Goal: Information Seeking & Learning: Learn about a topic

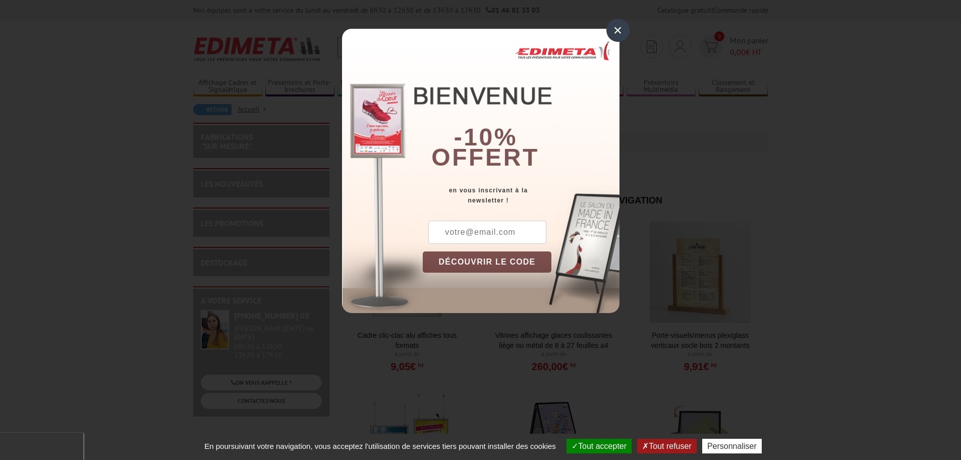
click at [622, 26] on div "×" at bounding box center [617, 30] width 23 height 23
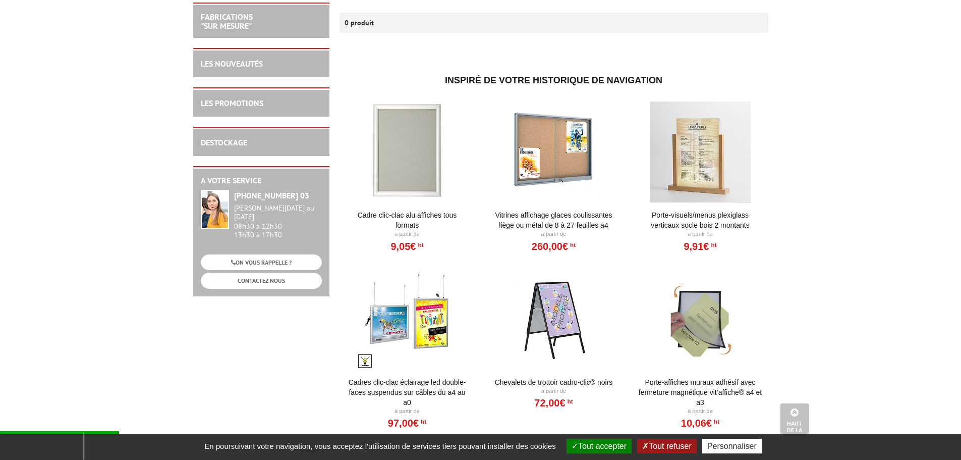
scroll to position [101, 0]
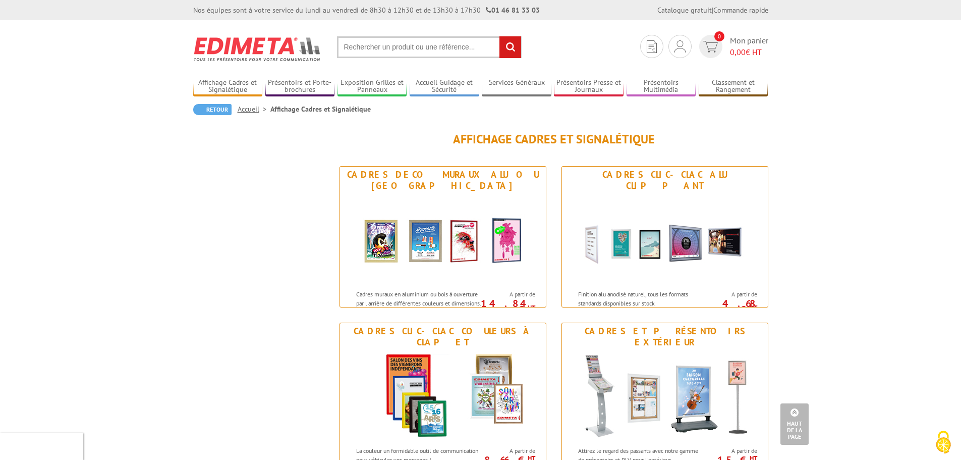
drag, startPoint x: 815, startPoint y: 256, endPoint x: 857, endPoint y: -7, distance: 266.1
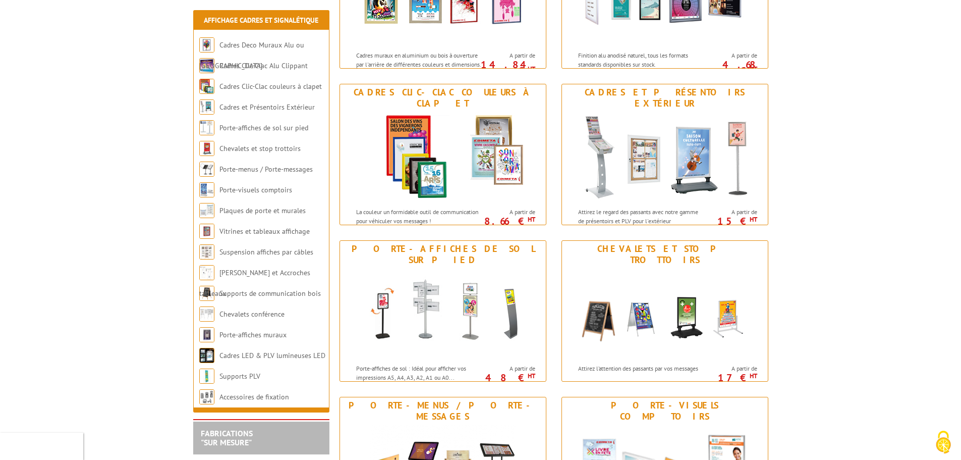
scroll to position [252, 0]
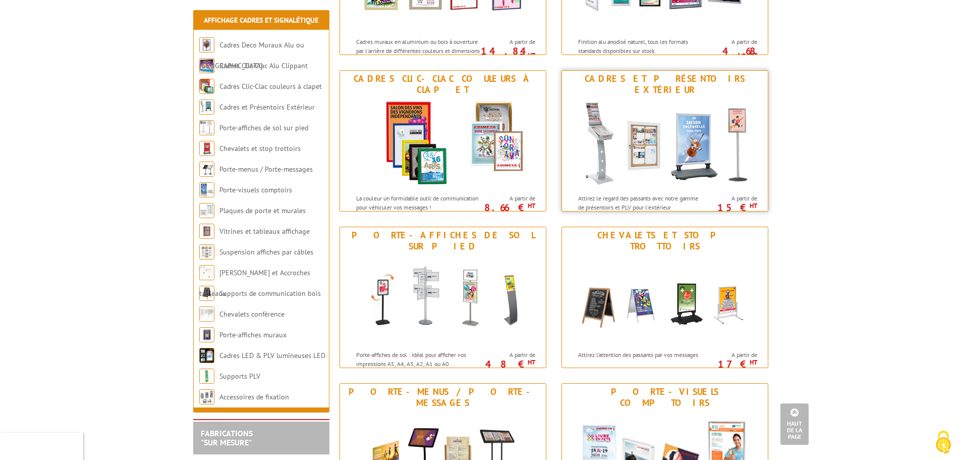
click at [693, 77] on div "Cadres et Présentoirs Extérieur" at bounding box center [665, 84] width 201 height 22
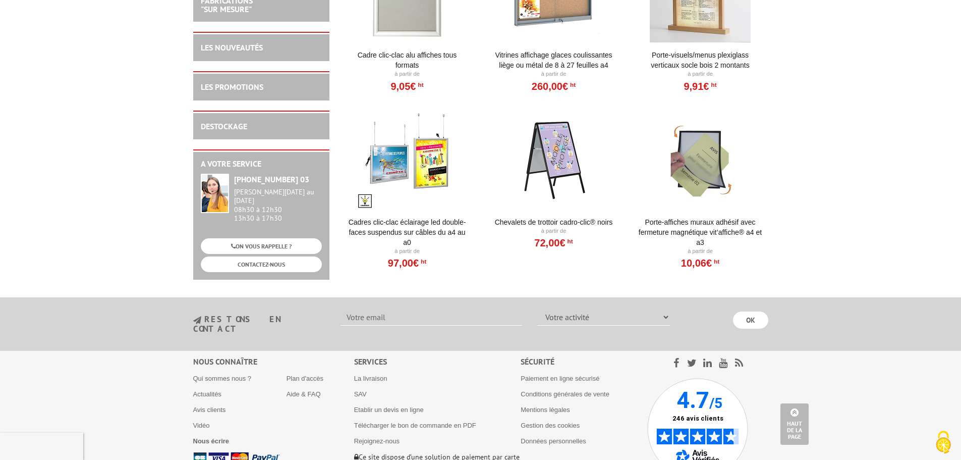
scroll to position [1211, 0]
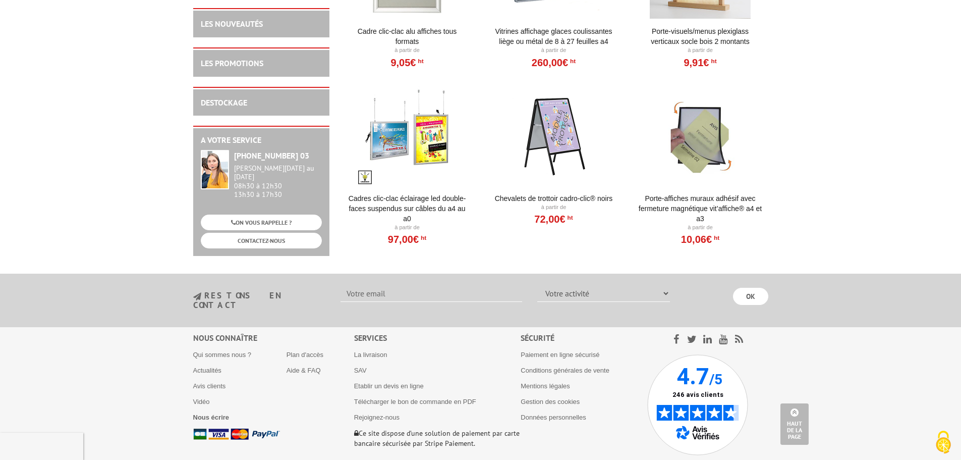
drag, startPoint x: 787, startPoint y: 71, endPoint x: 790, endPoint y: 66, distance: 5.9
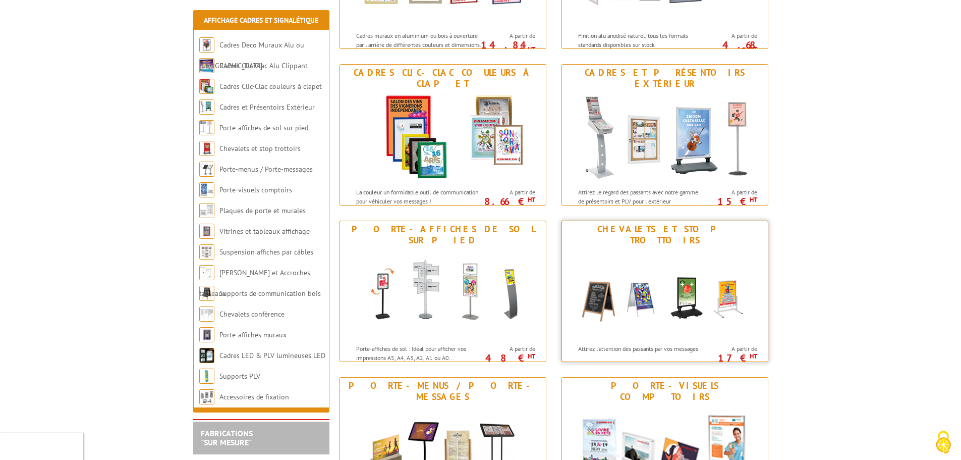
click at [704, 297] on img at bounding box center [665, 293] width 187 height 91
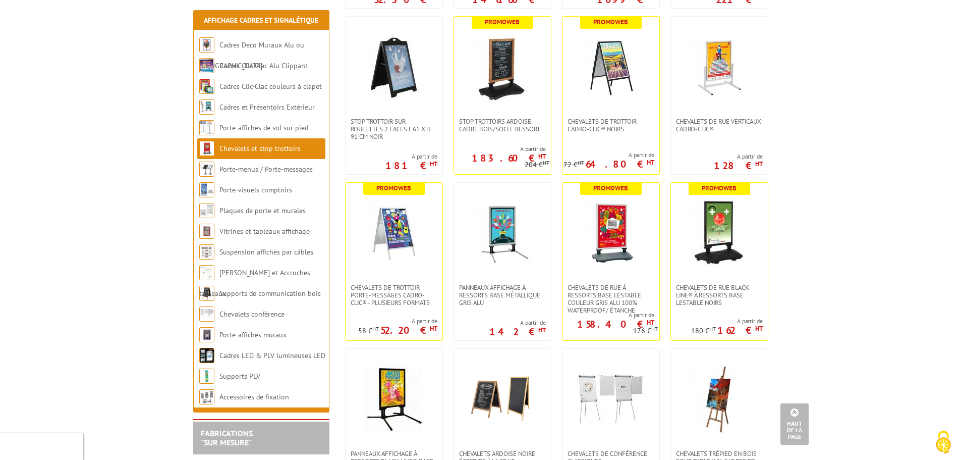
scroll to position [807, 0]
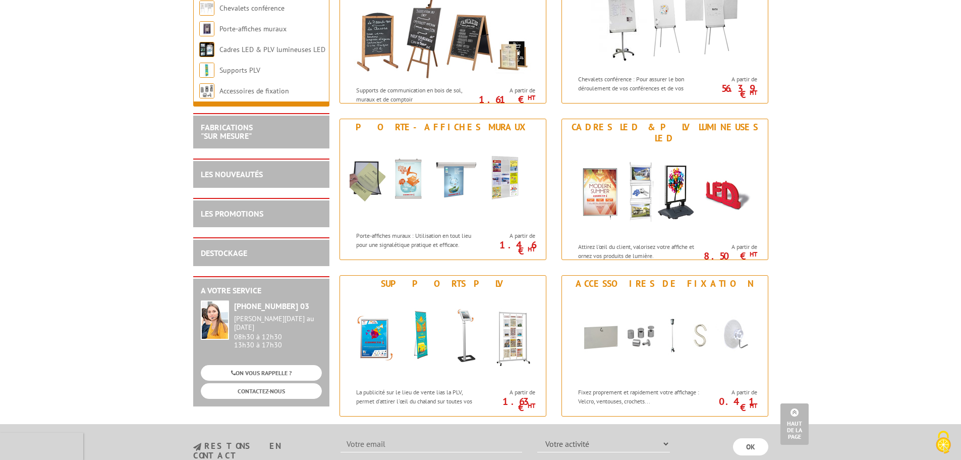
scroll to position [1160, 0]
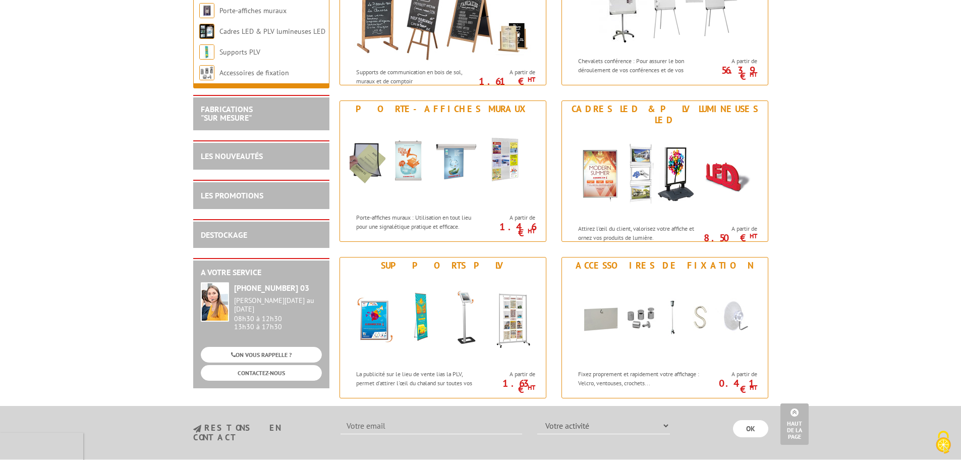
drag, startPoint x: 806, startPoint y: 128, endPoint x: 818, endPoint y: 128, distance: 11.6
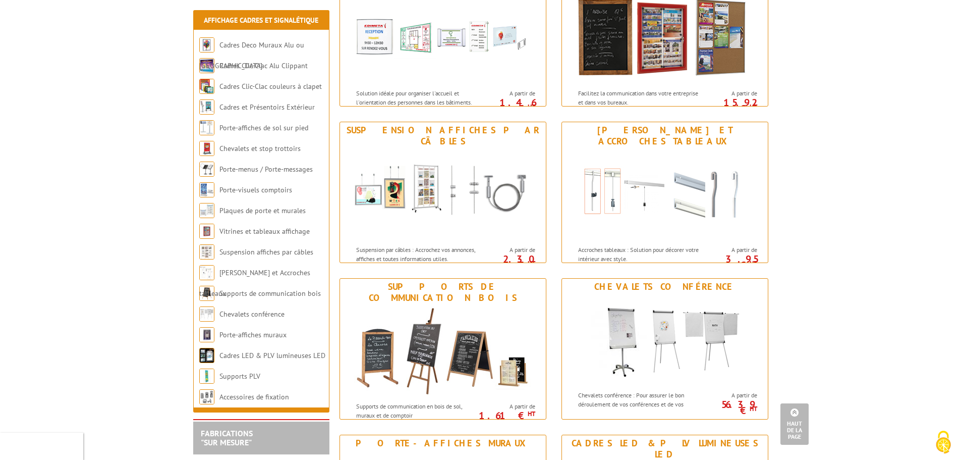
scroll to position [118, 0]
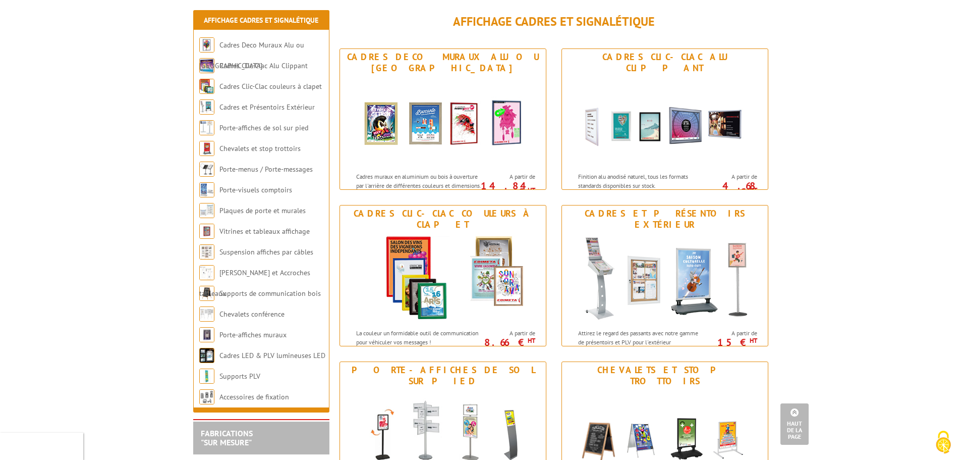
drag, startPoint x: 799, startPoint y: 134, endPoint x: 825, endPoint y: -61, distance: 197.0
